Goal: Task Accomplishment & Management: Use online tool/utility

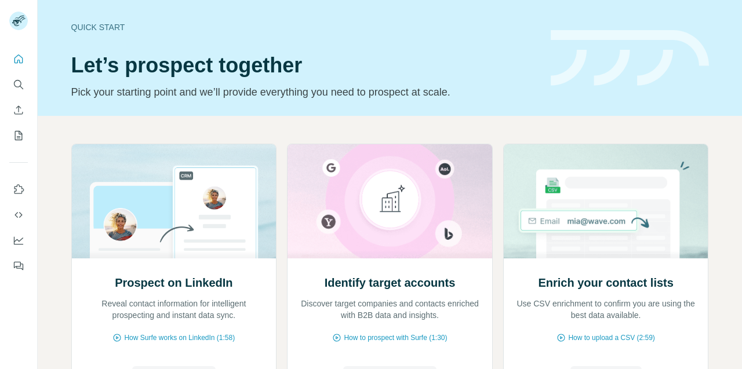
scroll to position [118, 0]
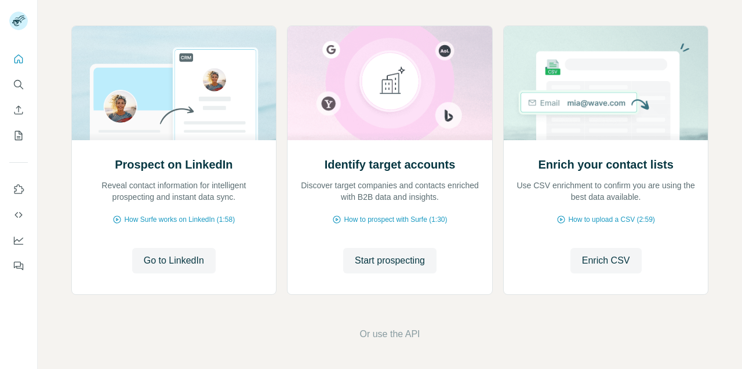
click at [607, 264] on span "Enrich CSV" at bounding box center [606, 261] width 48 height 14
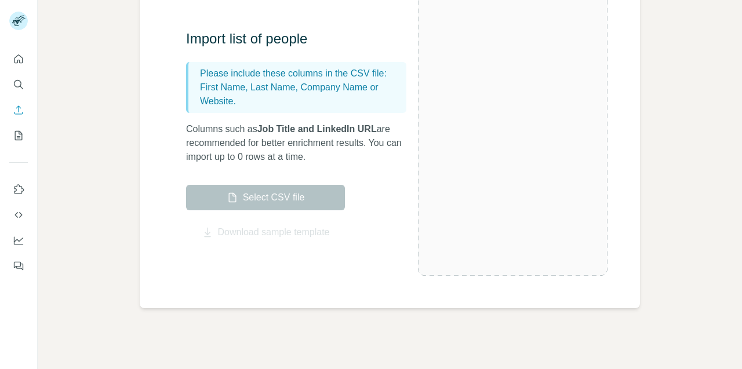
scroll to position [137, 0]
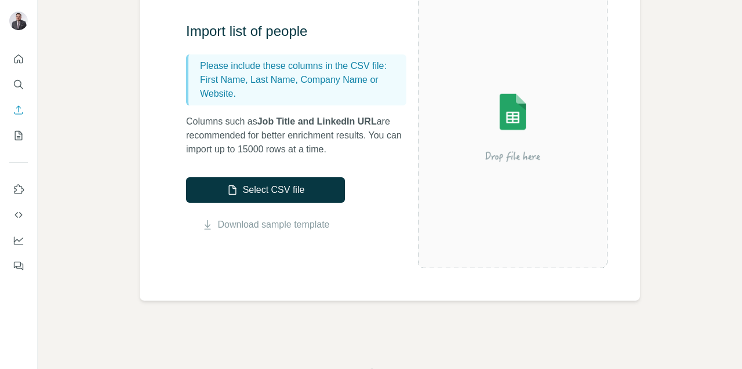
click at [262, 191] on button "Select CSV file" at bounding box center [265, 189] width 159 height 25
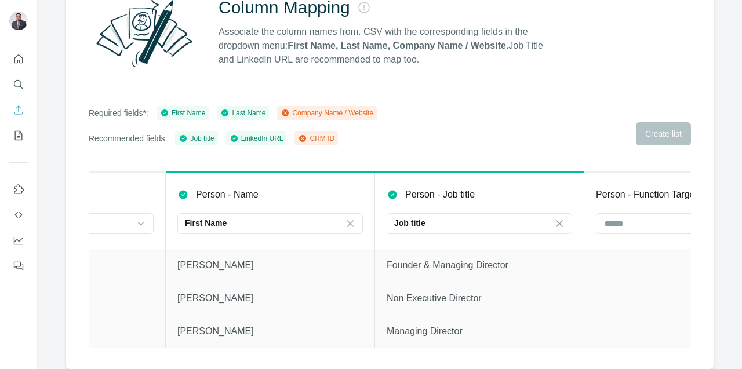
scroll to position [0, 343]
click at [343, 220] on icon at bounding box center [349, 224] width 12 height 12
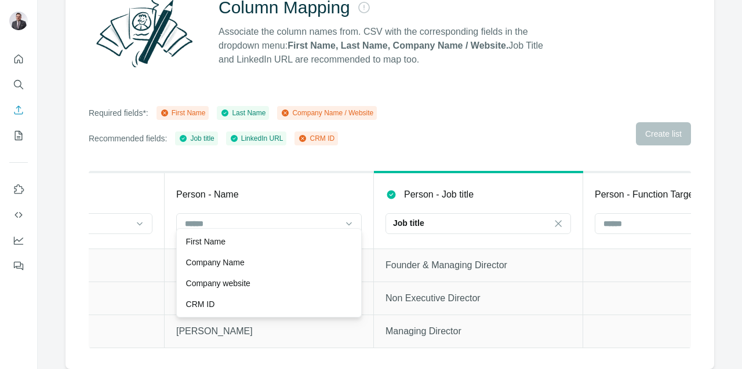
click at [290, 176] on th "Person - Name" at bounding box center [269, 210] width 209 height 76
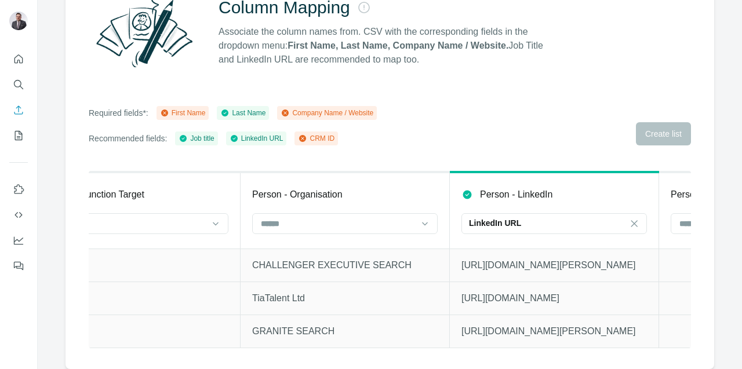
scroll to position [0, 897]
click at [385, 221] on input at bounding box center [336, 223] width 156 height 13
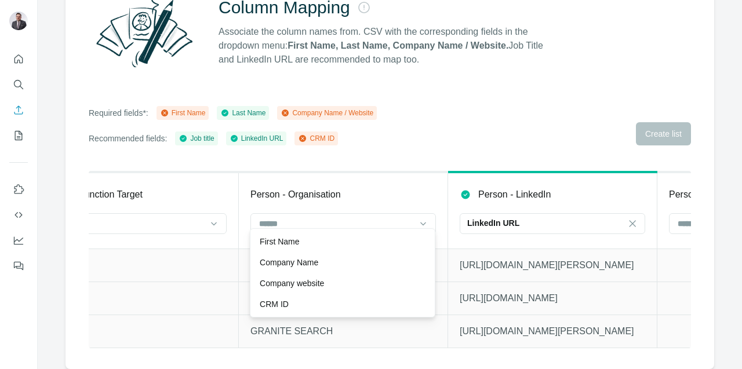
click at [274, 267] on p "Company Name" at bounding box center [289, 263] width 59 height 12
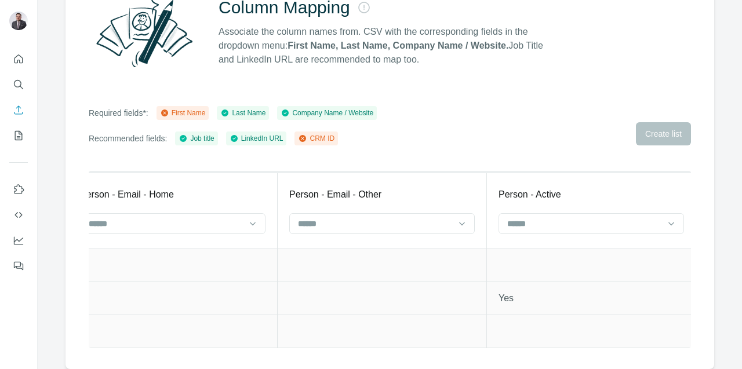
click at [280, 291] on td at bounding box center [382, 298] width 209 height 33
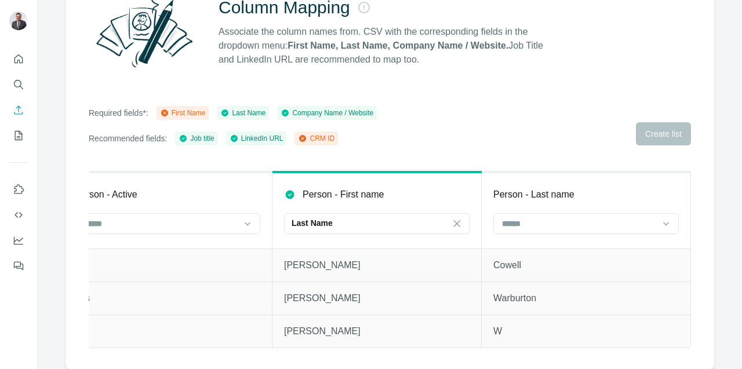
scroll to position [0, 2126]
click at [291, 217] on p "Last Name" at bounding box center [311, 223] width 41 height 12
click at [298, 242] on p "First Name" at bounding box center [304, 242] width 39 height 12
click at [547, 219] on input at bounding box center [579, 223] width 156 height 13
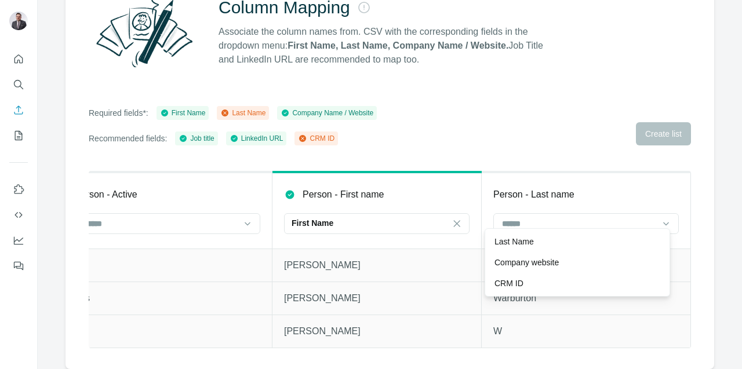
click at [506, 248] on div "Last Name" at bounding box center [577, 241] width 180 height 21
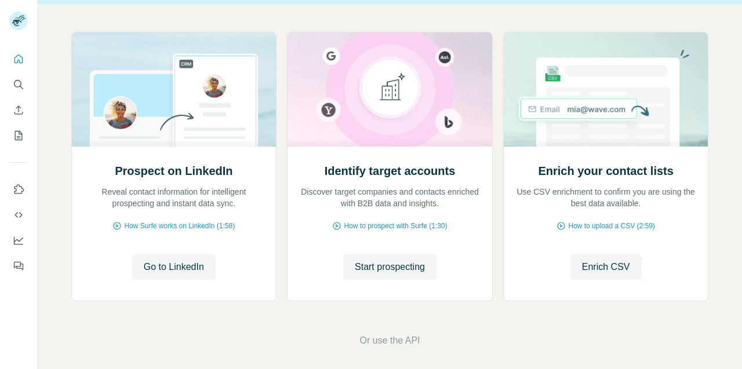
scroll to position [118, 0]
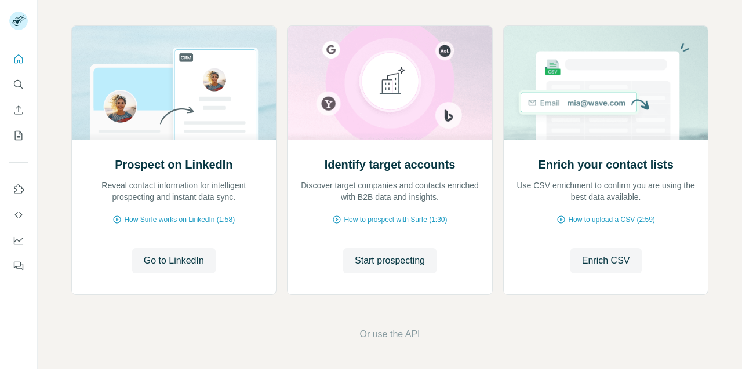
click at [614, 264] on span "Enrich CSV" at bounding box center [606, 261] width 48 height 14
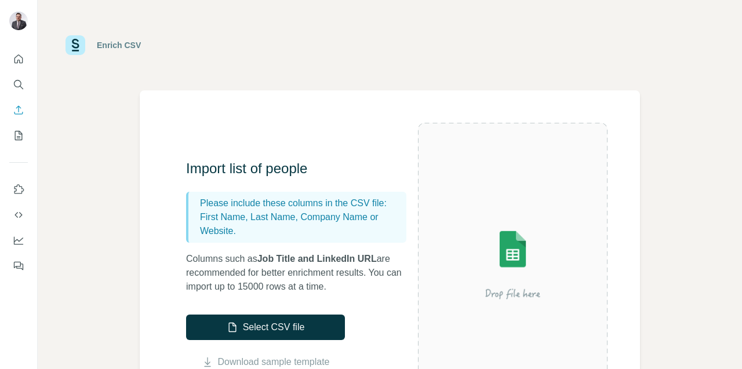
click at [271, 325] on button "Select CSV file" at bounding box center [265, 327] width 159 height 25
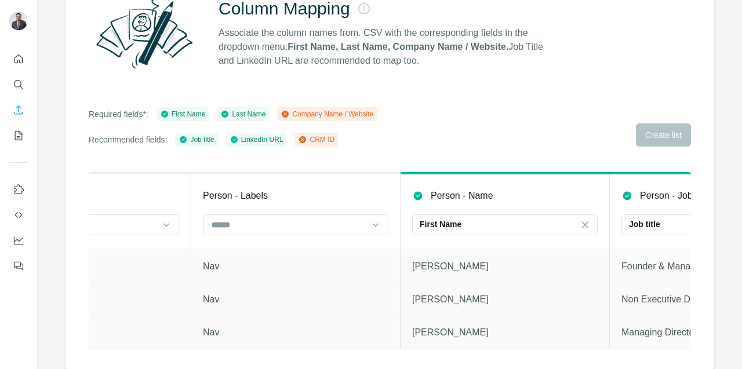
scroll to position [0, 108]
click at [586, 228] on icon at bounding box center [584, 225] width 12 height 12
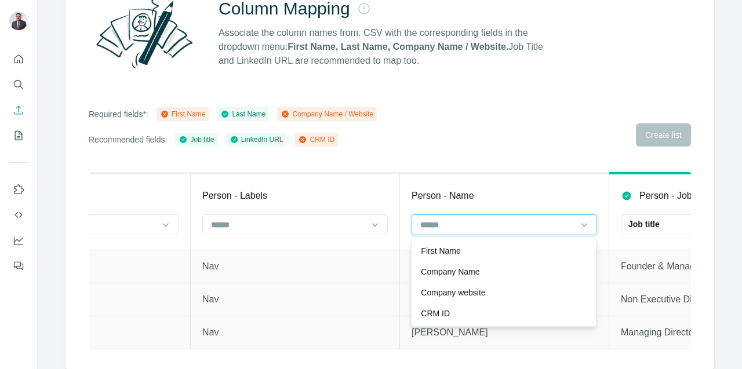
scroll to position [0, 0]
click at [545, 149] on div "Column Mapping Associate the column names from. CSV with the corresponding fiel…" at bounding box center [389, 166] width 648 height 407
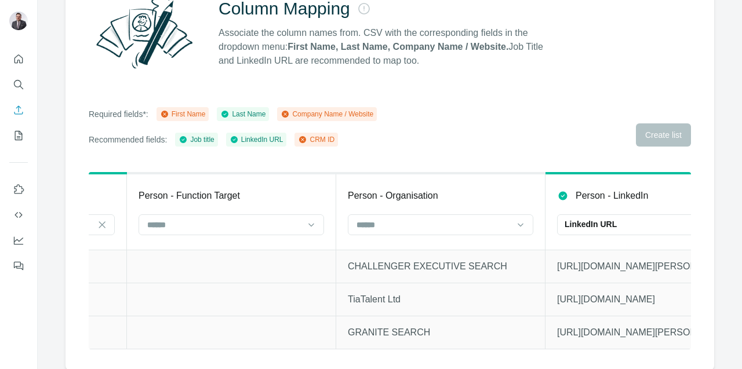
scroll to position [0, 799]
click at [508, 224] on input at bounding box center [433, 224] width 156 height 13
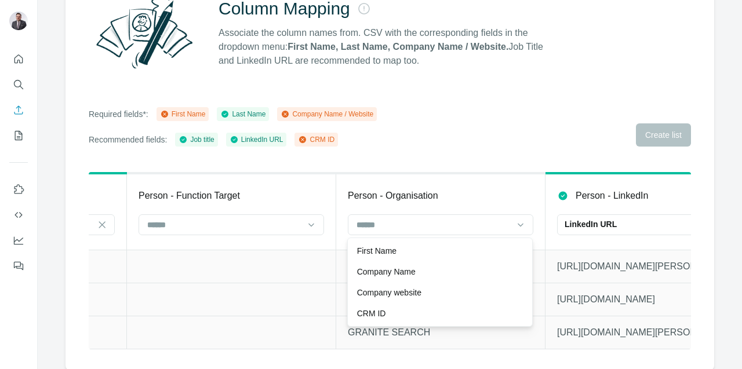
click at [417, 296] on p "Company website" at bounding box center [389, 293] width 64 height 12
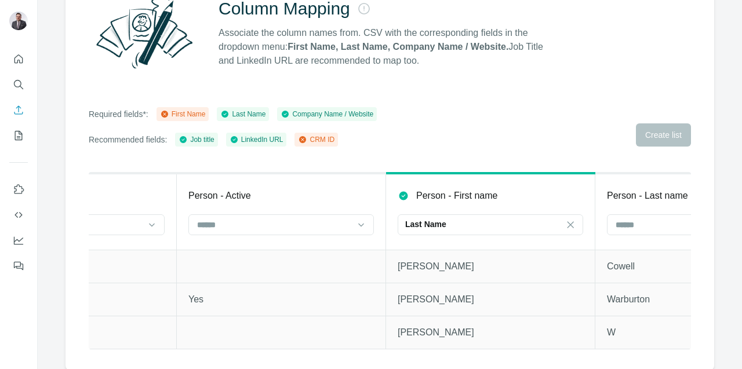
scroll to position [0, 2005]
click at [509, 223] on div "Last Name" at bounding box center [483, 224] width 156 height 12
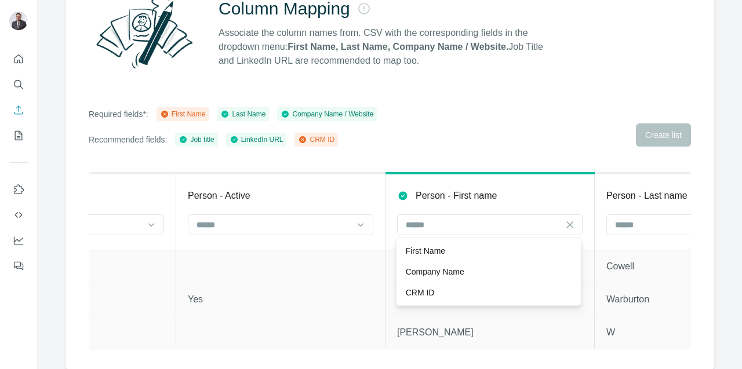
click at [444, 253] on p "First Name" at bounding box center [425, 251] width 39 height 12
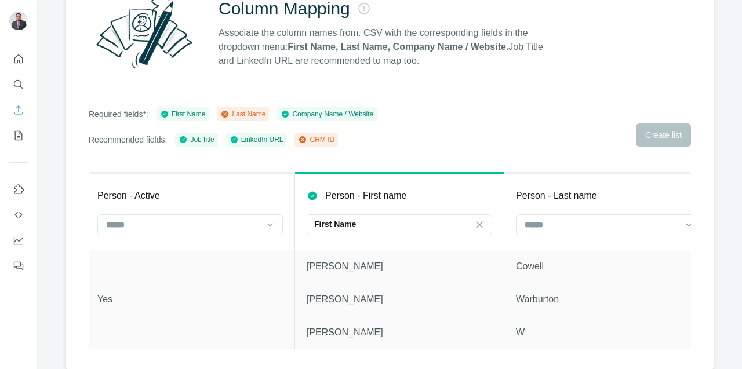
scroll to position [0, 2097]
click at [573, 227] on input at bounding box center [600, 224] width 156 height 13
click at [556, 252] on p "Last Name" at bounding box center [542, 251] width 39 height 12
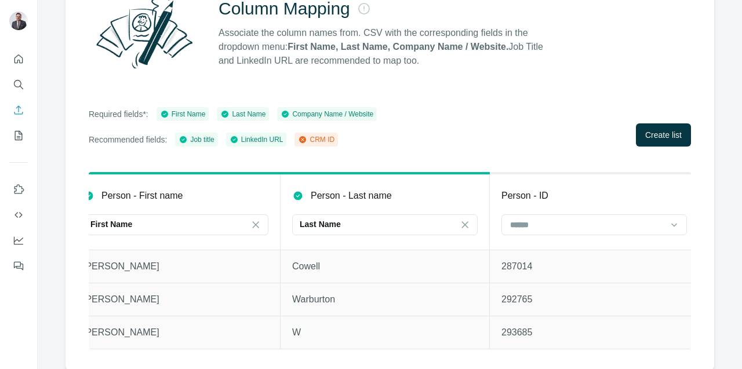
scroll to position [0, 2324]
click at [548, 228] on input at bounding box center [582, 224] width 156 height 13
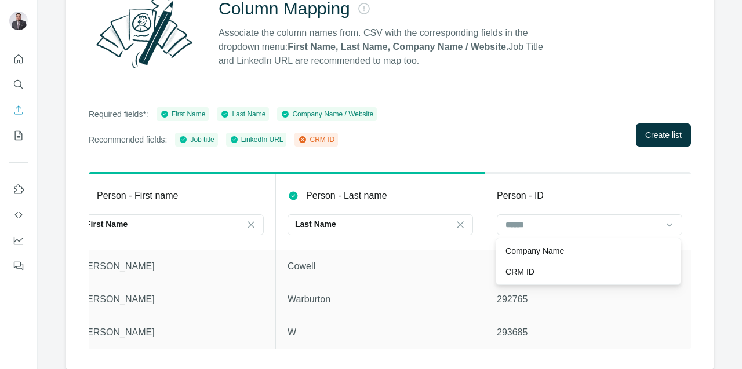
click at [535, 271] on div "CRM ID" at bounding box center [588, 272] width 166 height 12
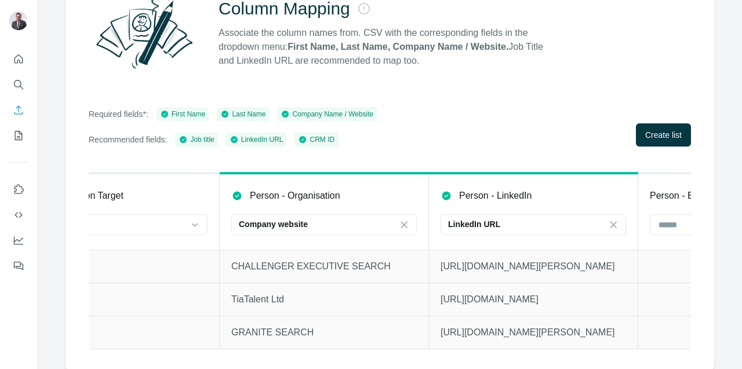
scroll to position [0, 917]
click at [658, 137] on span "Create list" at bounding box center [663, 135] width 37 height 12
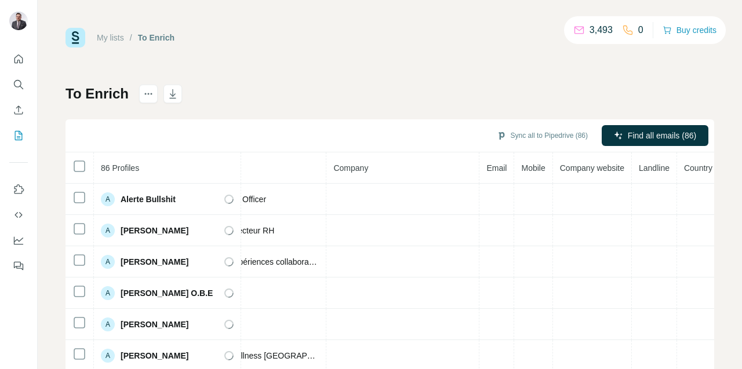
scroll to position [0, 230]
click at [649, 137] on span "Find all emails (86)" at bounding box center [662, 136] width 68 height 12
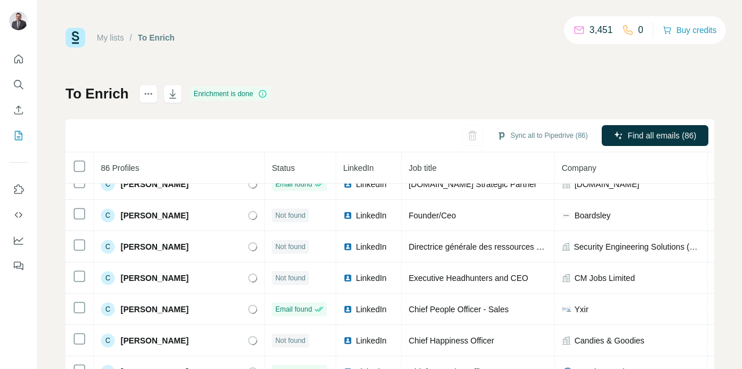
scroll to position [415, 0]
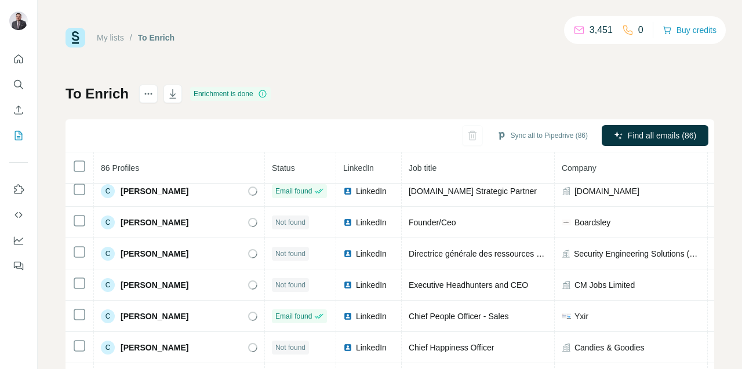
click at [524, 135] on button "Sync all to Pipedrive (86)" at bounding box center [542, 135] width 107 height 17
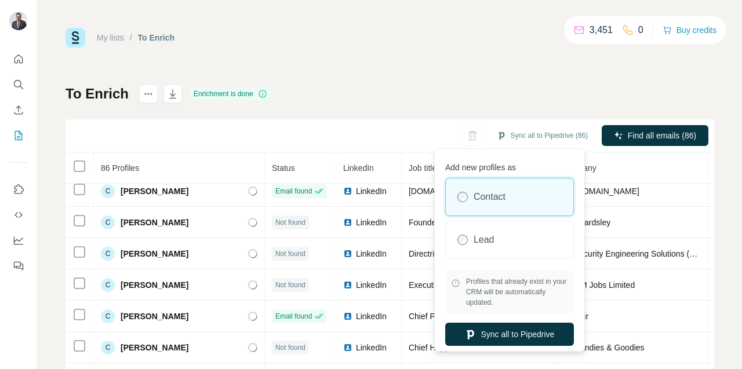
click at [518, 334] on button "Sync all to Pipedrive" at bounding box center [509, 334] width 129 height 23
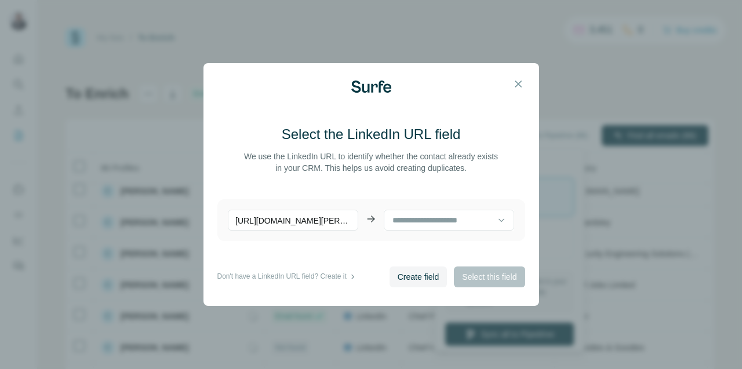
click at [495, 221] on icon at bounding box center [501, 220] width 12 height 12
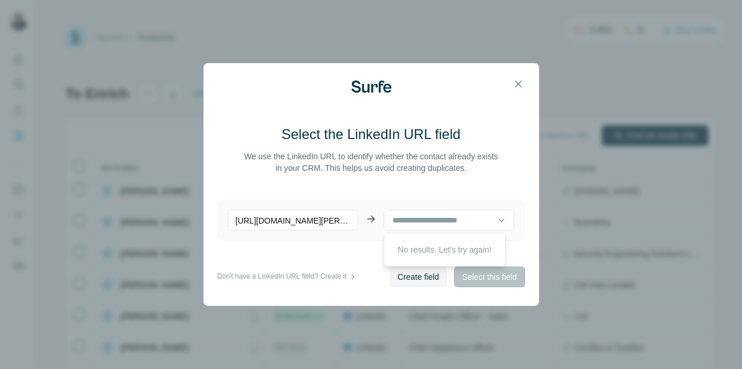
click at [478, 250] on p "No results. Let's try again!" at bounding box center [444, 250] width 93 height 12
click at [439, 220] on input at bounding box center [444, 220] width 106 height 13
click at [459, 247] on p "No results. Let's try again!" at bounding box center [444, 250] width 93 height 12
click at [507, 251] on main "Select the LinkedIn URL field We use the LinkedIn URL to identify whether the c…" at bounding box center [371, 195] width 308 height 141
click at [498, 219] on icon at bounding box center [501, 220] width 6 height 3
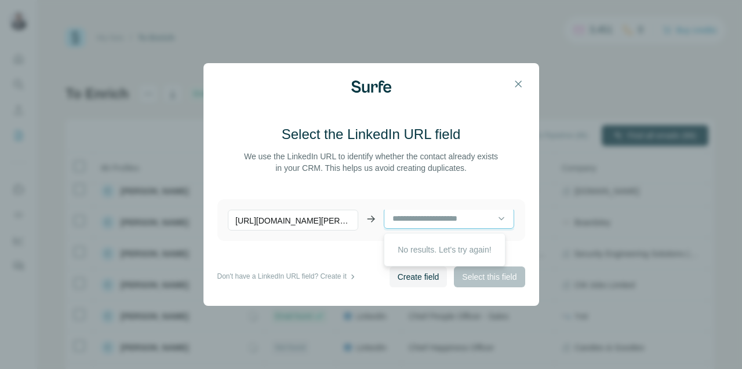
scroll to position [2, 0]
click at [506, 185] on main "Select the LinkedIn URL field We use the LinkedIn URL to identify whether the c…" at bounding box center [371, 195] width 308 height 141
click at [495, 215] on icon at bounding box center [501, 218] width 12 height 12
click at [480, 184] on main "Select the LinkedIn URL field We use the LinkedIn URL to identify whether the c…" at bounding box center [371, 195] width 308 height 141
click at [473, 218] on input at bounding box center [444, 218] width 106 height 13
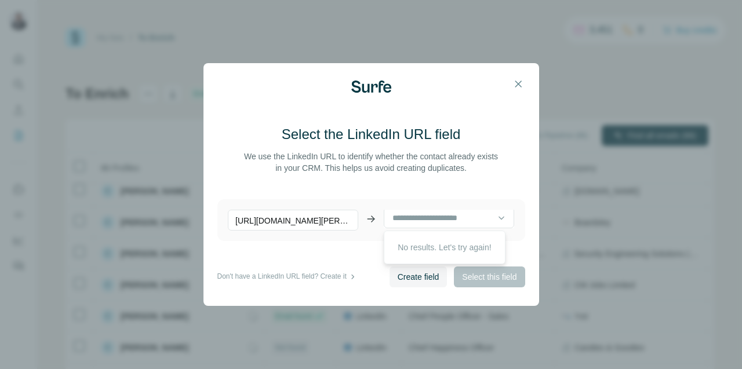
click at [473, 250] on p "No results. Let's try again!" at bounding box center [444, 248] width 93 height 12
click at [498, 218] on icon at bounding box center [501, 218] width 6 height 3
click at [523, 81] on icon "button" at bounding box center [518, 84] width 12 height 12
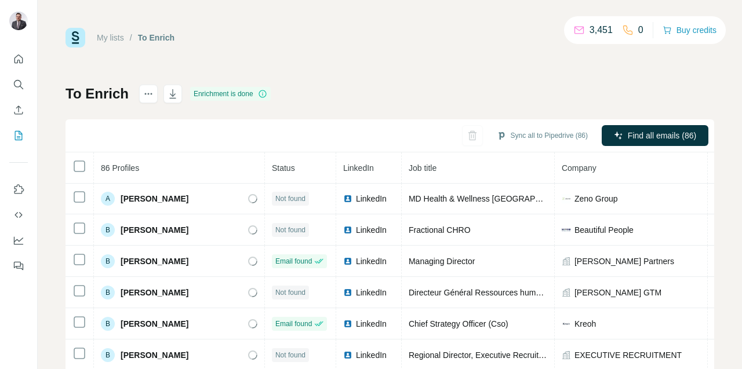
scroll to position [0, 0]
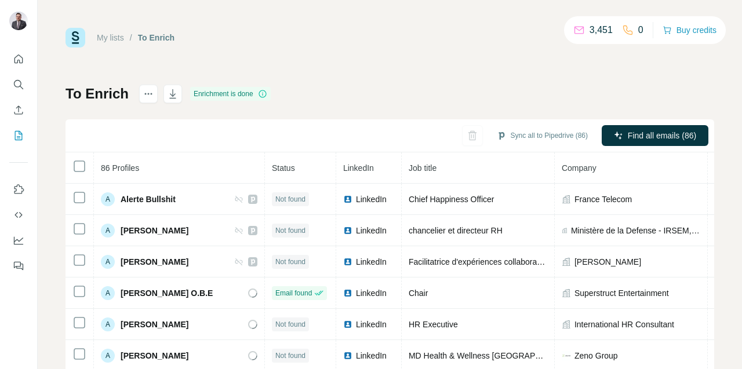
click at [144, 97] on icon "actions" at bounding box center [149, 94] width 12 height 12
click at [144, 99] on icon "actions" at bounding box center [149, 94] width 12 height 12
click at [144, 94] on icon "actions" at bounding box center [149, 94] width 12 height 12
click at [144, 100] on button "actions" at bounding box center [148, 94] width 19 height 19
click at [553, 135] on button "Sync all to Pipedrive (86)" at bounding box center [542, 135] width 107 height 17
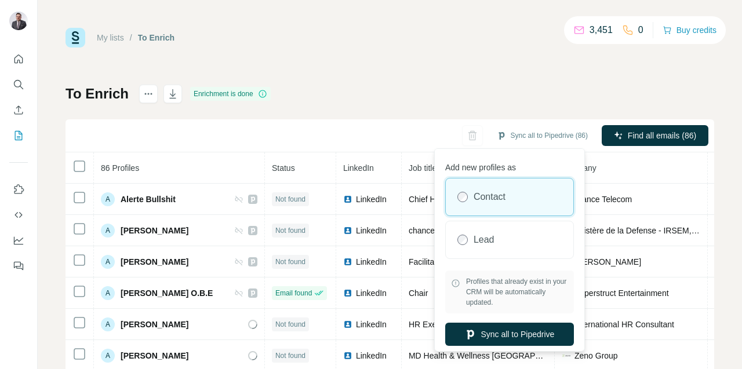
click at [526, 337] on button "Sync all to Pipedrive" at bounding box center [509, 334] width 129 height 23
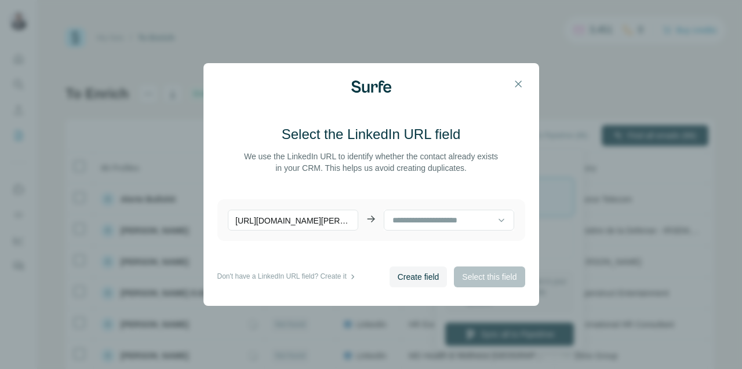
click at [478, 214] on input at bounding box center [444, 220] width 106 height 13
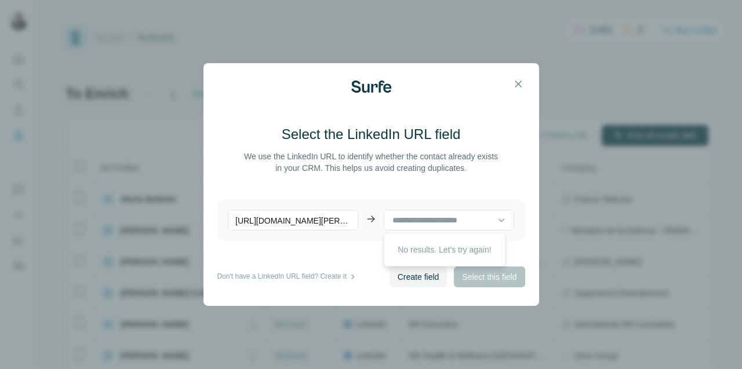
click at [329, 216] on p "[URL][DOMAIN_NAME][PERSON_NAME]" at bounding box center [293, 220] width 130 height 21
click at [319, 220] on p "[URL][DOMAIN_NAME][PERSON_NAME]" at bounding box center [293, 220] width 130 height 21
click at [371, 221] on icon at bounding box center [372, 219] width 3 height 6
click at [425, 220] on input at bounding box center [444, 220] width 106 height 13
click at [519, 198] on main "Select the LinkedIn URL field We use the LinkedIn URL to identify whether the c…" at bounding box center [371, 195] width 308 height 141
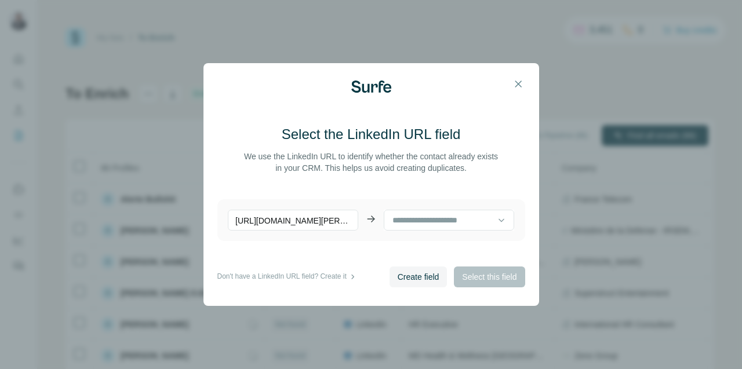
click at [522, 83] on icon "button" at bounding box center [518, 84] width 12 height 12
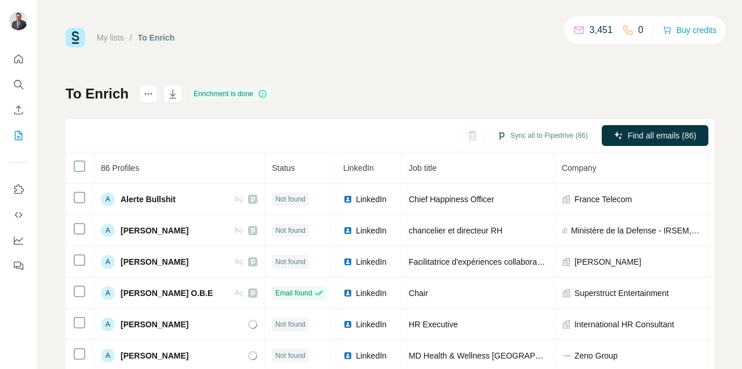
click at [145, 93] on icon "actions" at bounding box center [149, 94] width 12 height 12
click at [147, 96] on icon "actions" at bounding box center [149, 94] width 12 height 12
click at [19, 191] on icon "Use Surfe on LinkedIn" at bounding box center [19, 190] width 12 height 12
click at [16, 214] on icon "Use Surfe API" at bounding box center [18, 215] width 8 height 6
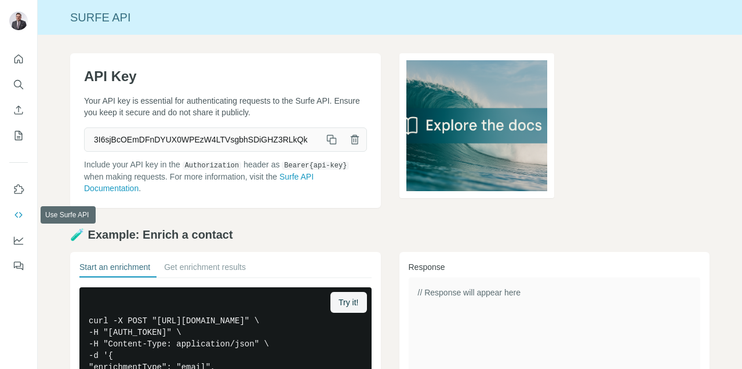
click at [17, 139] on icon "My lists" at bounding box center [19, 136] width 12 height 12
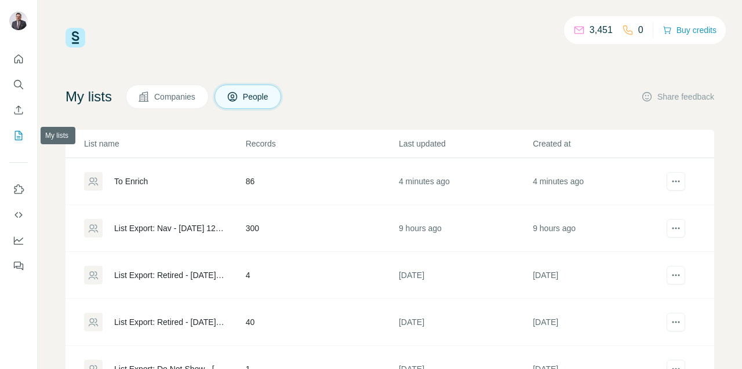
click at [134, 187] on div "To Enrich" at bounding box center [164, 181] width 161 height 19
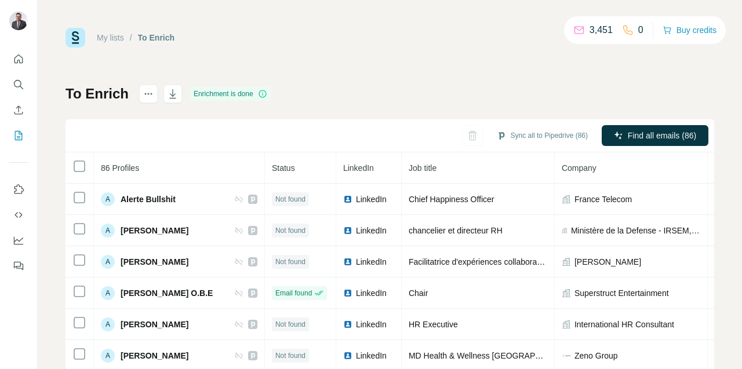
click at [174, 97] on icon "button" at bounding box center [173, 94] width 12 height 12
